Goal: Information Seeking & Learning: Learn about a topic

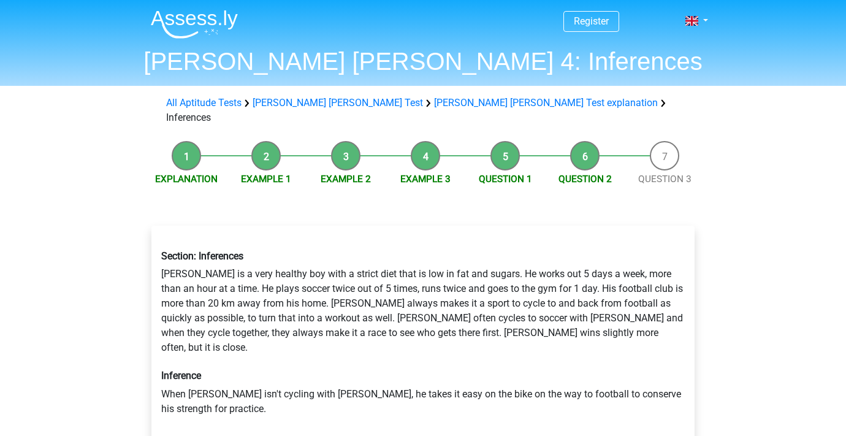
scroll to position [157, 0]
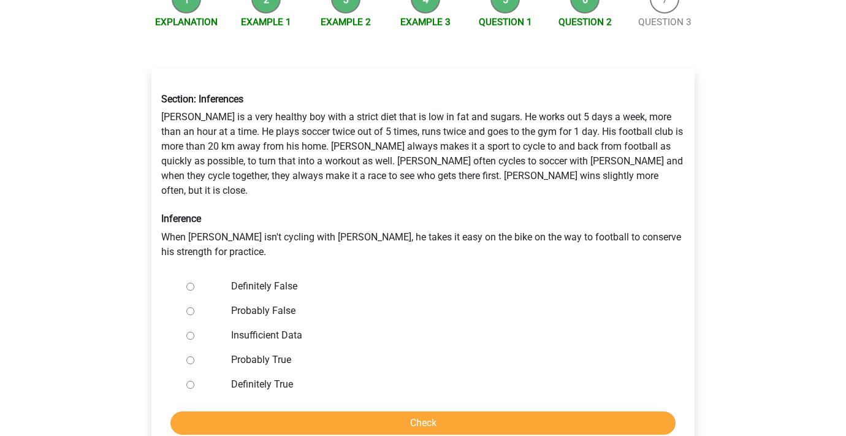
click at [266, 353] on label "Probably True" at bounding box center [443, 360] width 424 height 15
click at [194, 356] on input "Probably True" at bounding box center [190, 360] width 8 height 8
radio input "true"
click at [272, 412] on input "Check" at bounding box center [422, 423] width 505 height 23
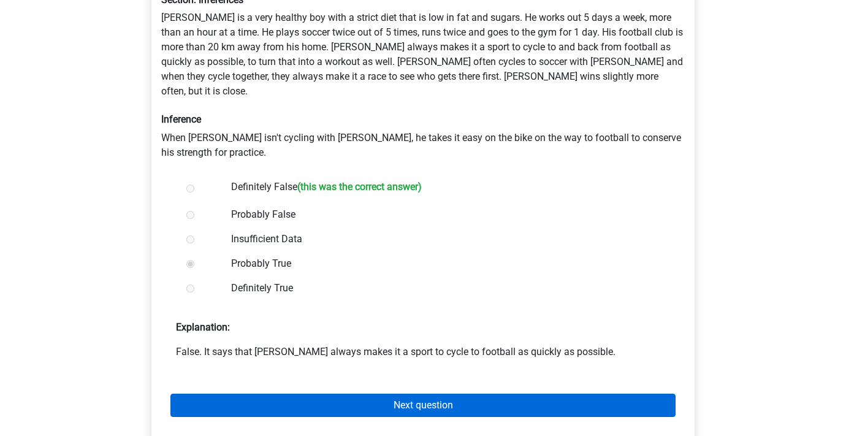
scroll to position [262, 0]
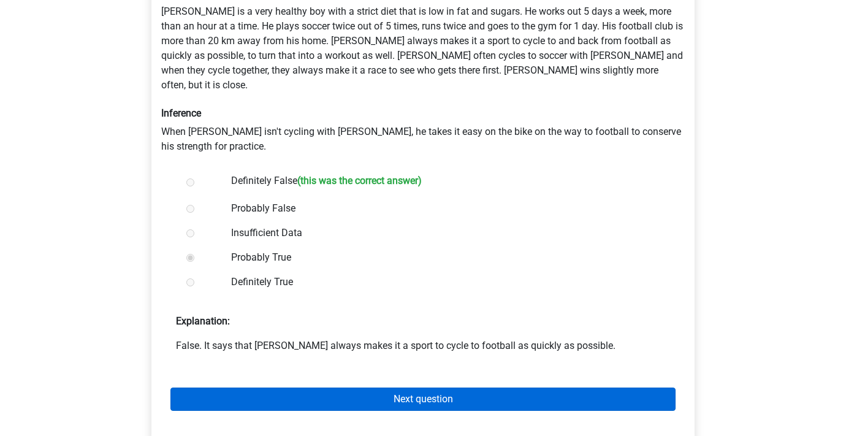
click at [321, 388] on link "Next question" at bounding box center [422, 399] width 505 height 23
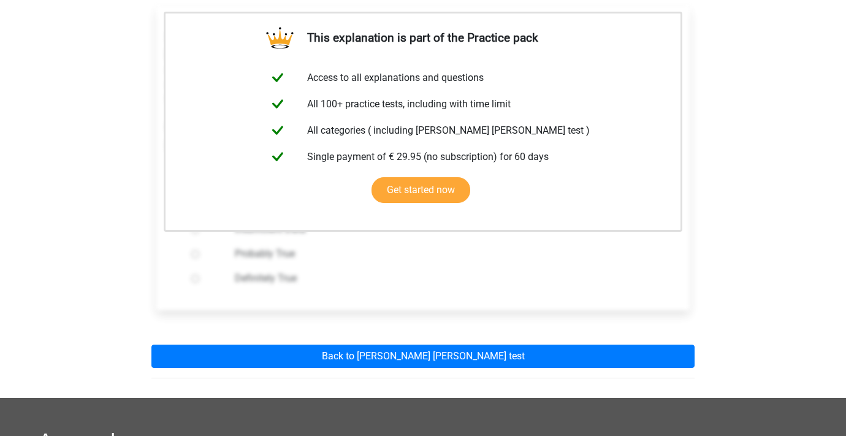
scroll to position [224, 0]
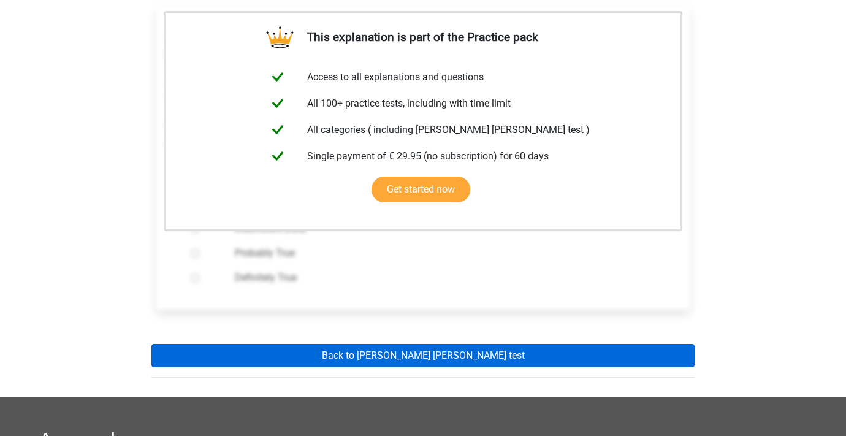
click at [339, 344] on link "Back to watson glaser test" at bounding box center [422, 355] width 543 height 23
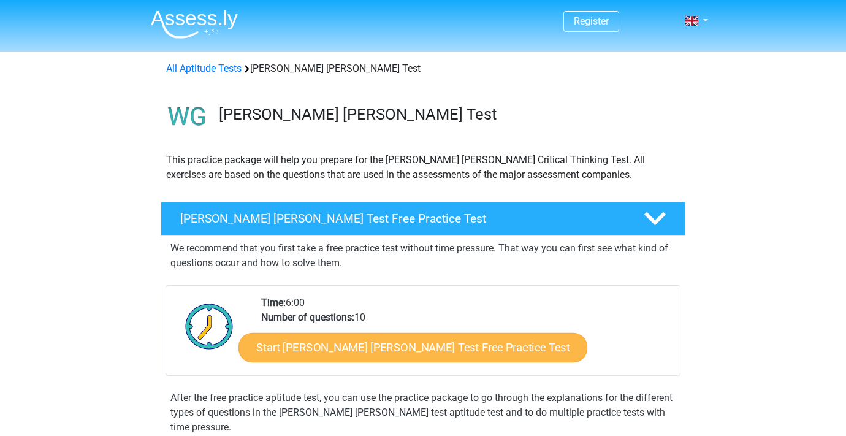
scroll to position [2, 0]
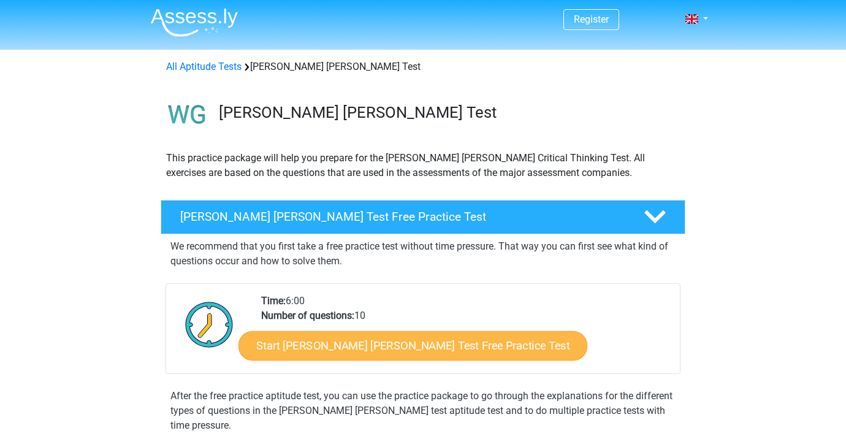
click at [339, 347] on link "Start [PERSON_NAME] [PERSON_NAME] Test Free Practice Test" at bounding box center [413, 345] width 349 height 29
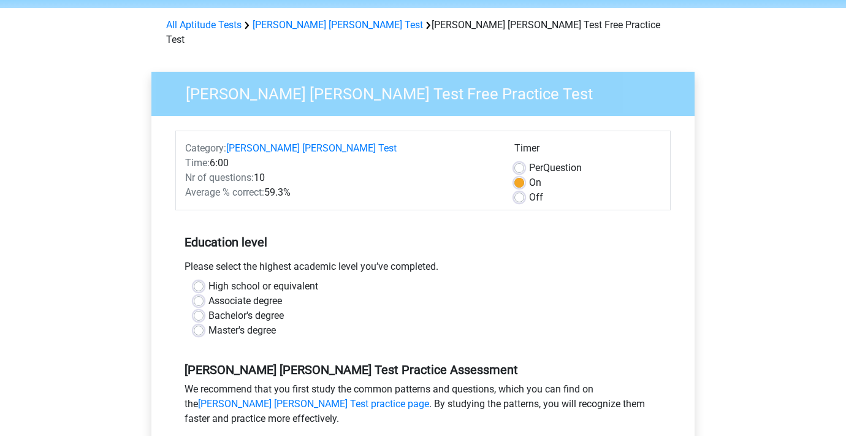
scroll to position [45, 0]
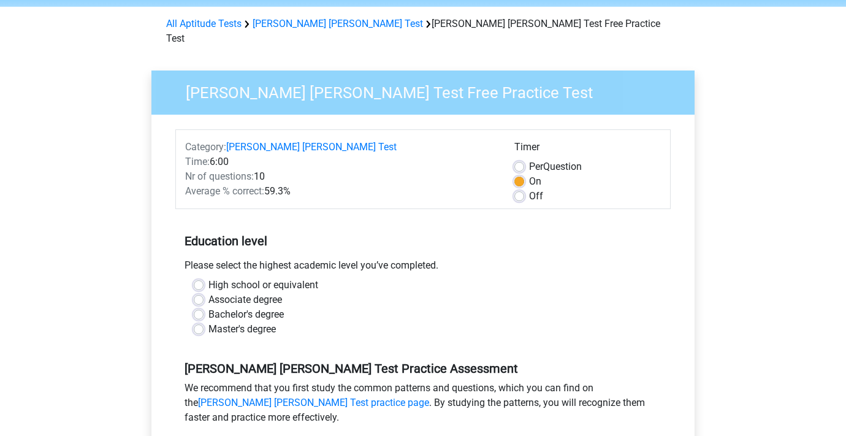
click at [234, 278] on label "High school or equivalent" at bounding box center [264, 285] width 110 height 15
click at [204, 278] on input "High school or equivalent" at bounding box center [199, 284] width 10 height 12
radio input "true"
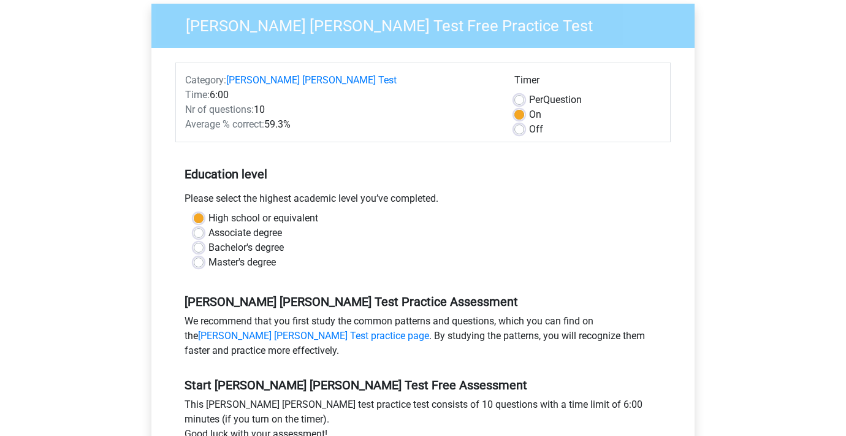
scroll to position [113, 0]
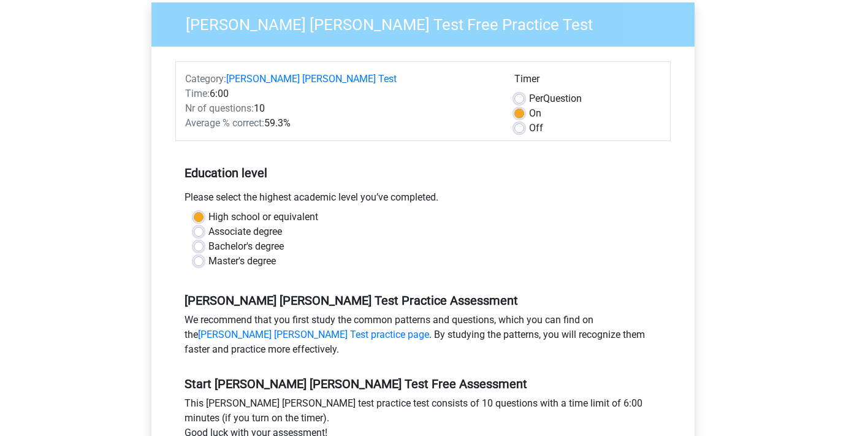
click at [529, 121] on label "Off" at bounding box center [536, 128] width 14 height 15
click at [521, 121] on input "Off" at bounding box center [520, 127] width 10 height 12
radio input "true"
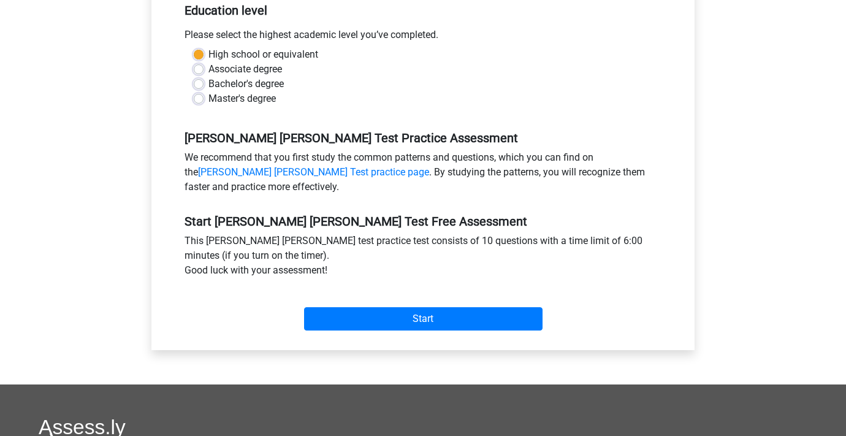
scroll to position [277, 0]
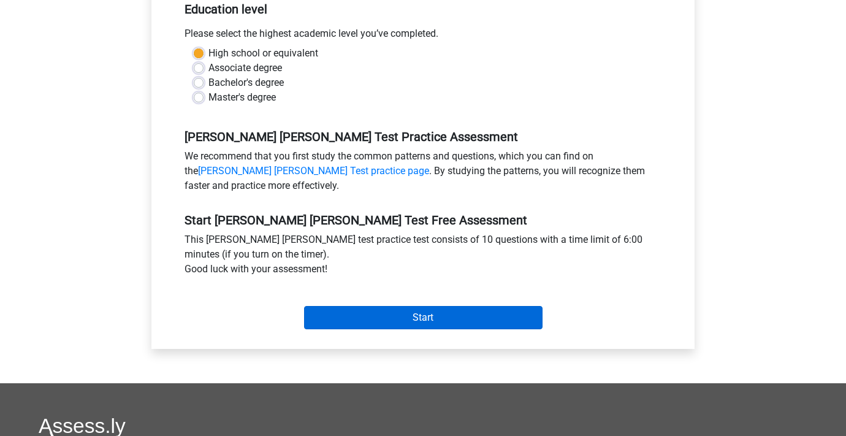
click at [422, 306] on input "Start" at bounding box center [423, 317] width 239 height 23
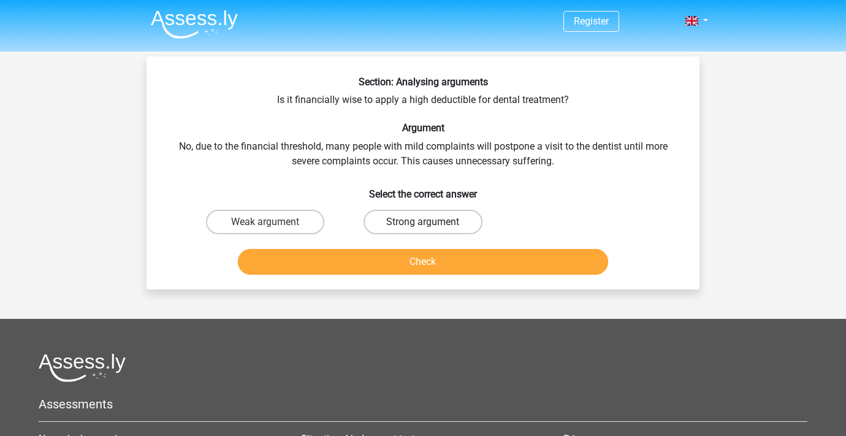
click at [403, 222] on label "Strong argument" at bounding box center [423, 222] width 118 height 25
click at [423, 222] on input "Strong argument" at bounding box center [427, 226] width 8 height 8
radio input "true"
click at [389, 249] on button "Check" at bounding box center [423, 262] width 371 height 26
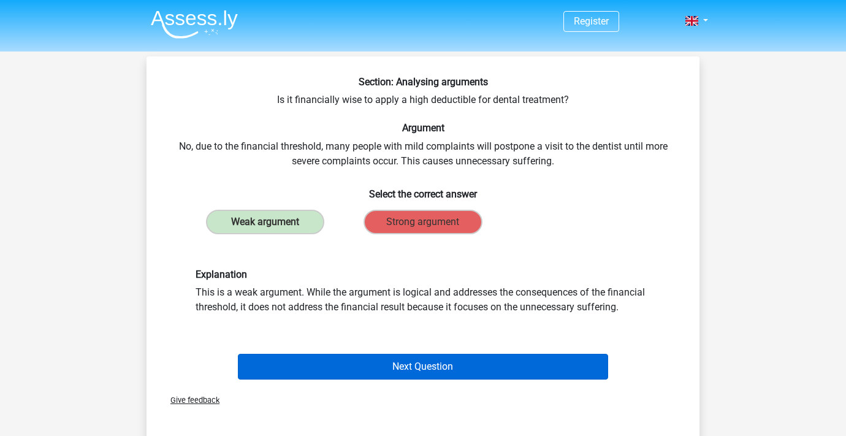
click at [350, 375] on button "Next Question" at bounding box center [423, 367] width 371 height 26
